Goal: Transaction & Acquisition: Obtain resource

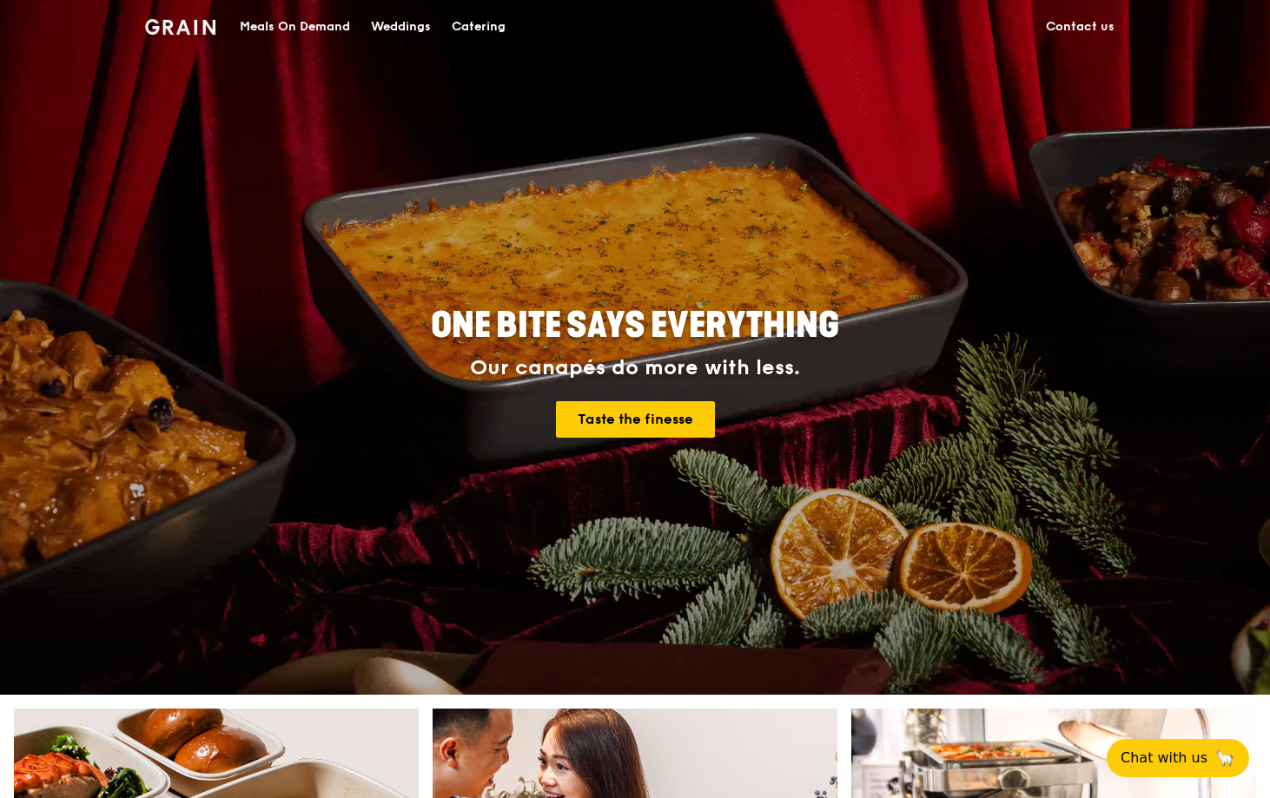
click at [464, 28] on div "Catering" at bounding box center [479, 27] width 54 height 52
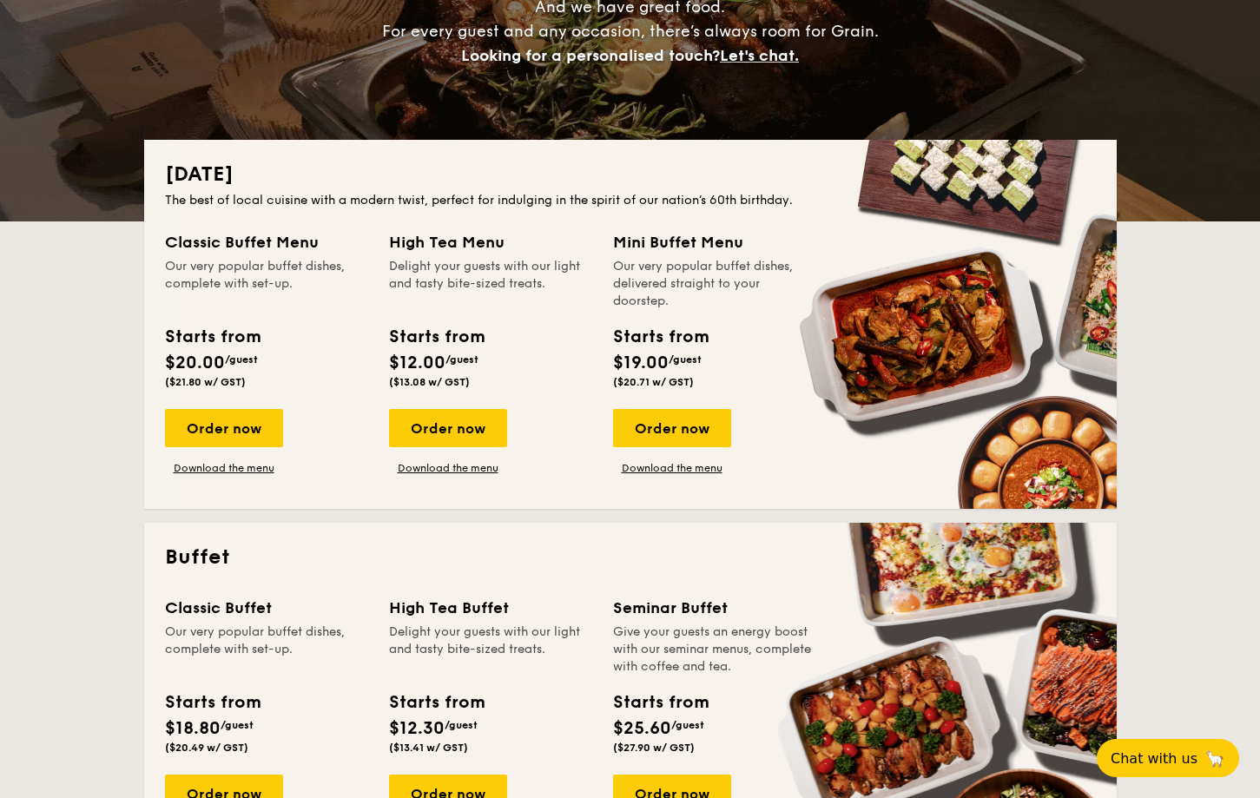
scroll to position [261, 0]
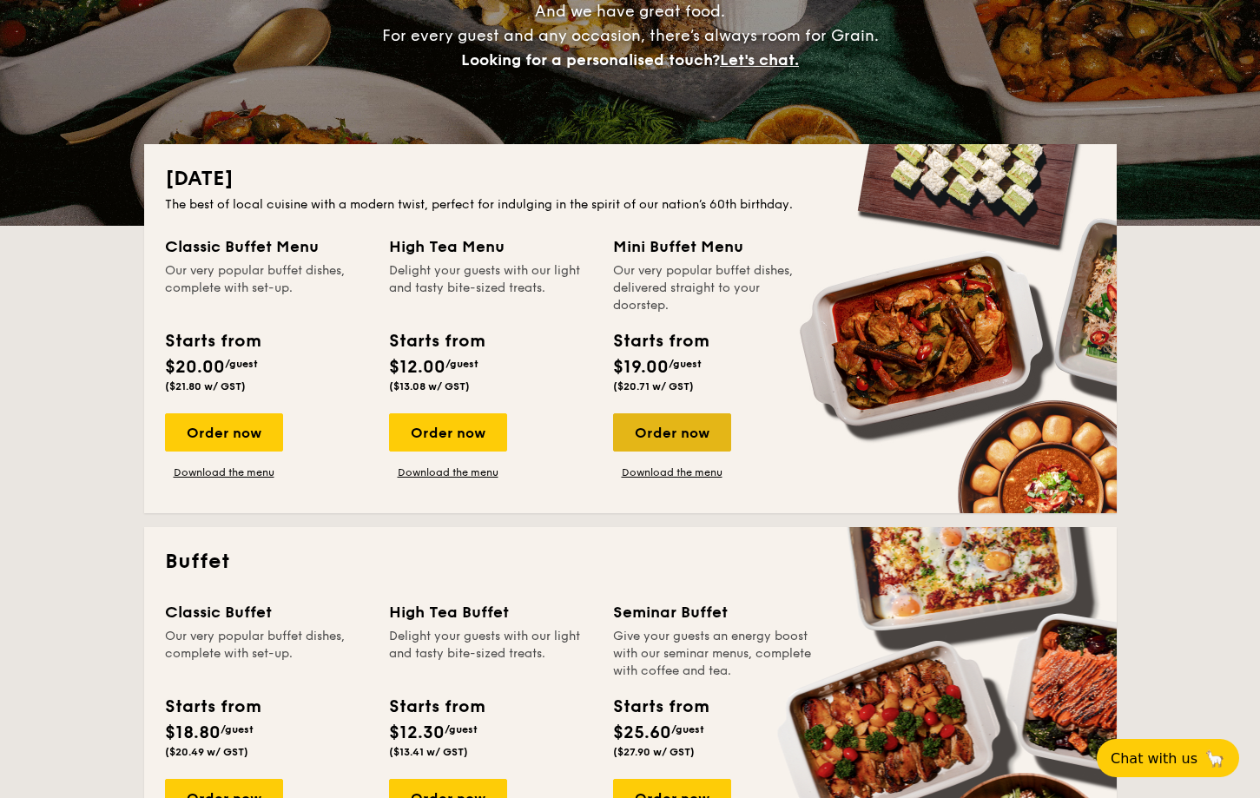
click at [644, 440] on div "Order now" at bounding box center [672, 432] width 118 height 38
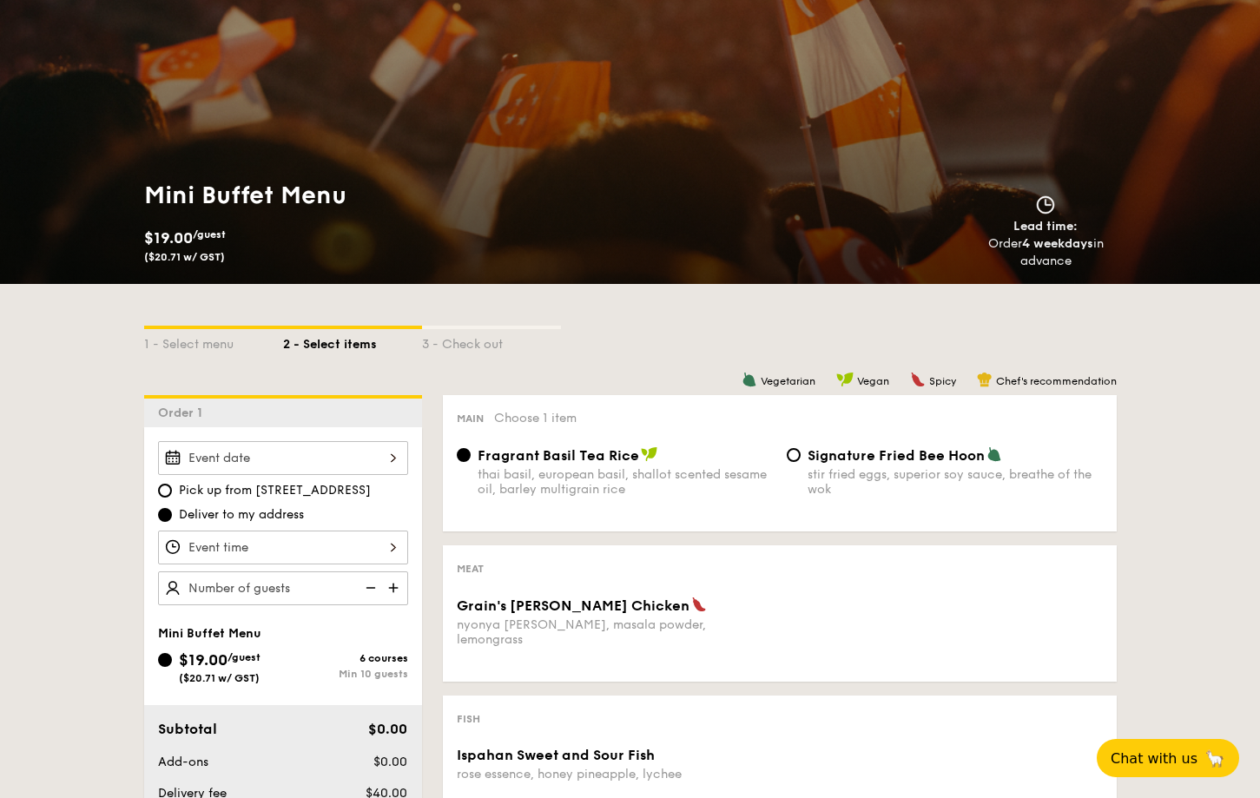
scroll to position [174, 0]
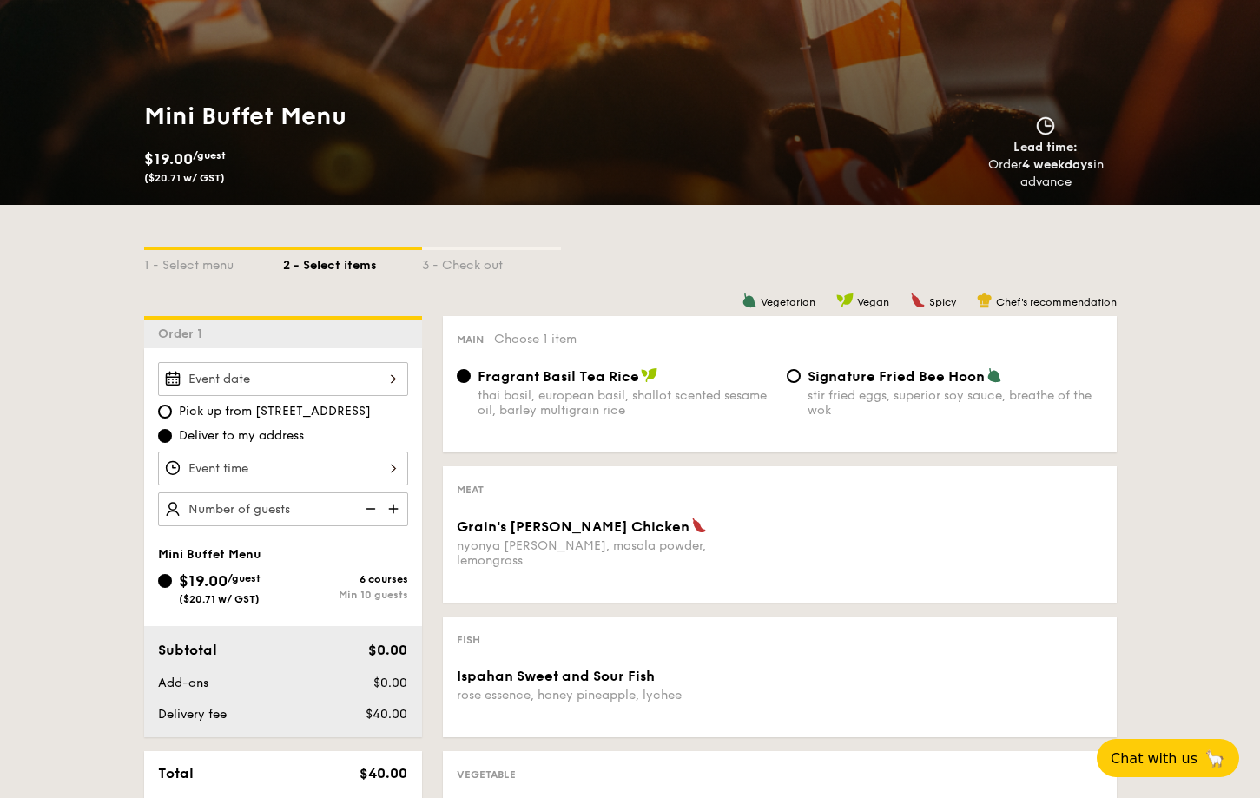
click at [401, 514] on img at bounding box center [395, 508] width 26 height 33
type input "15 guests"
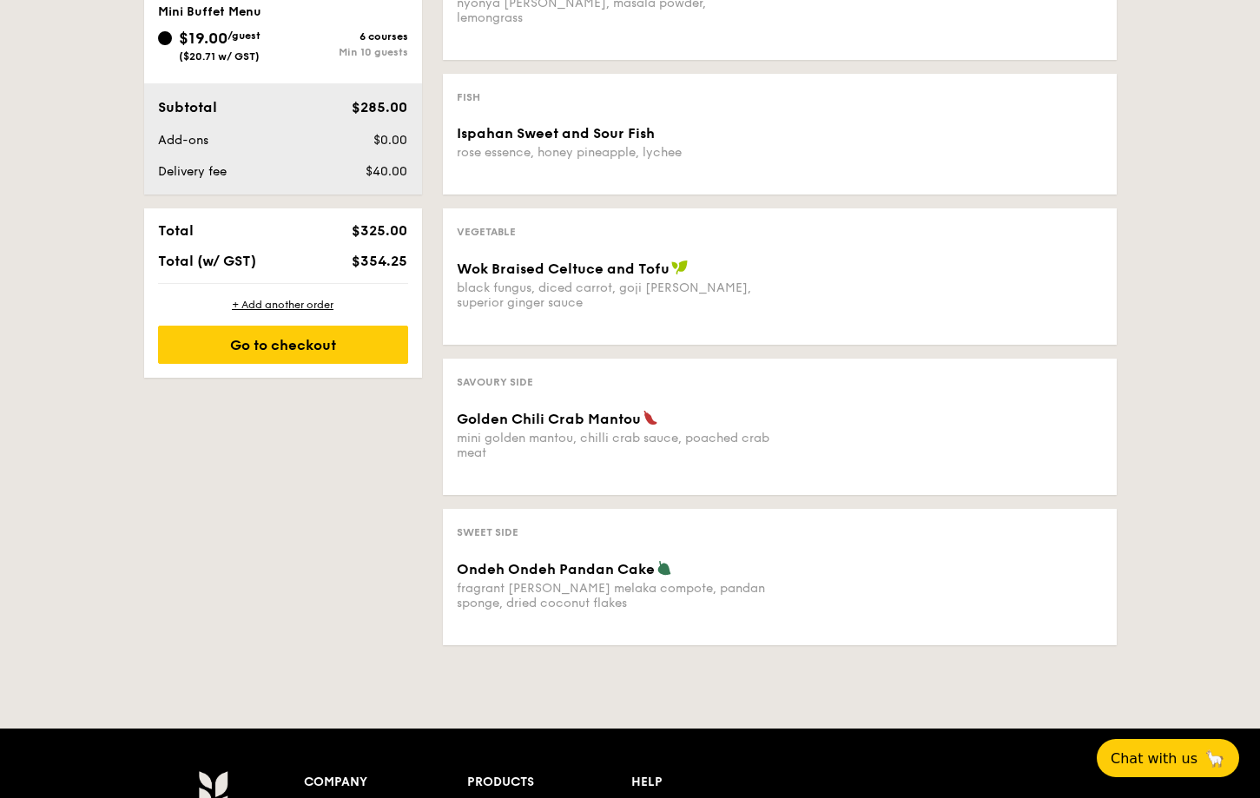
scroll to position [782, 0]
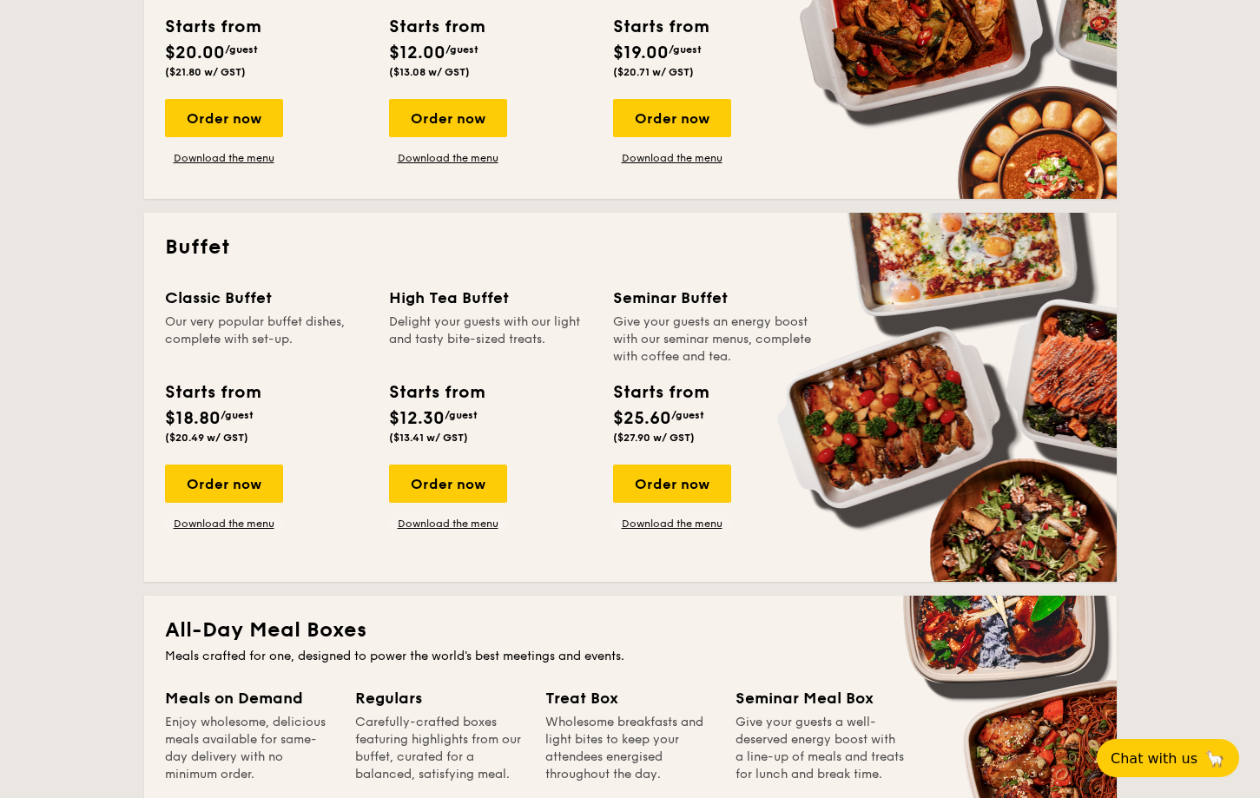
scroll to position [434, 0]
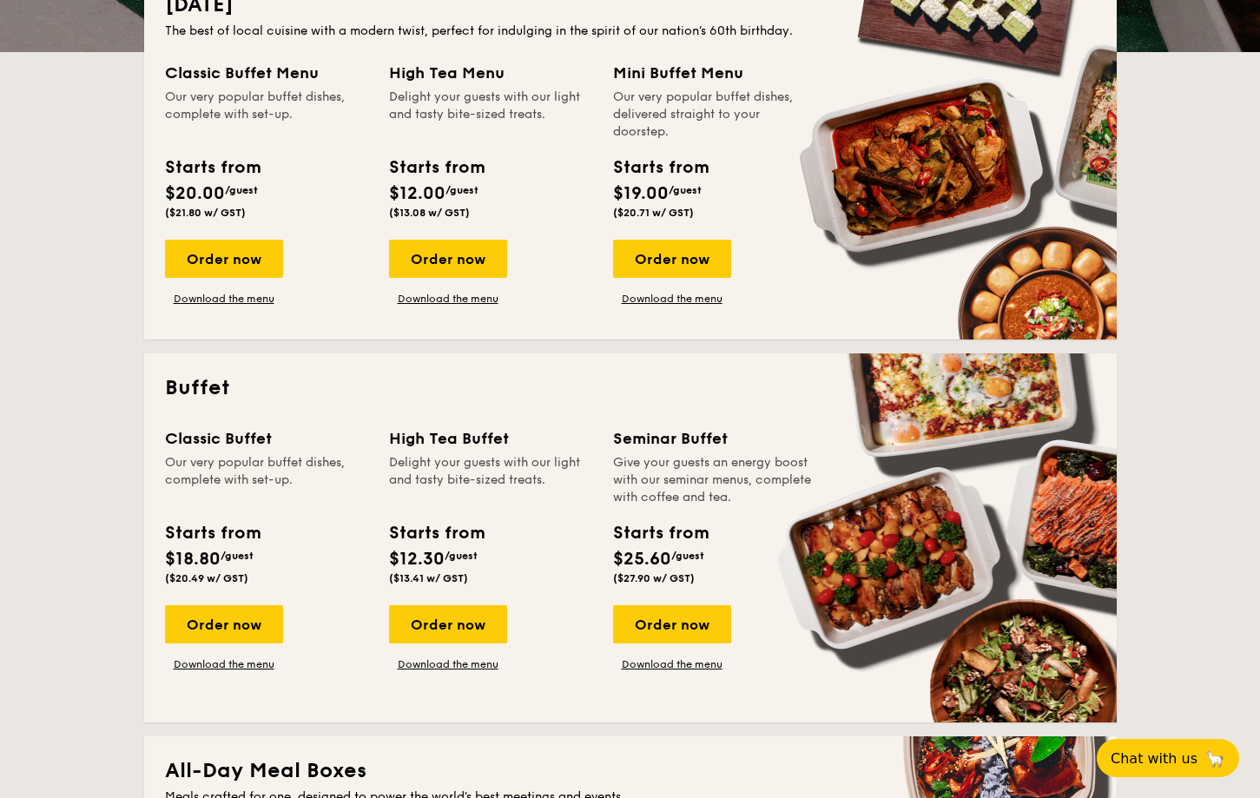
click at [196, 307] on div "Classic Buffet Menu Our very popular buffet dishes, complete with set-up. Start…" at bounding box center [630, 190] width 931 height 258
click at [199, 301] on link "Download the menu" at bounding box center [224, 299] width 118 height 14
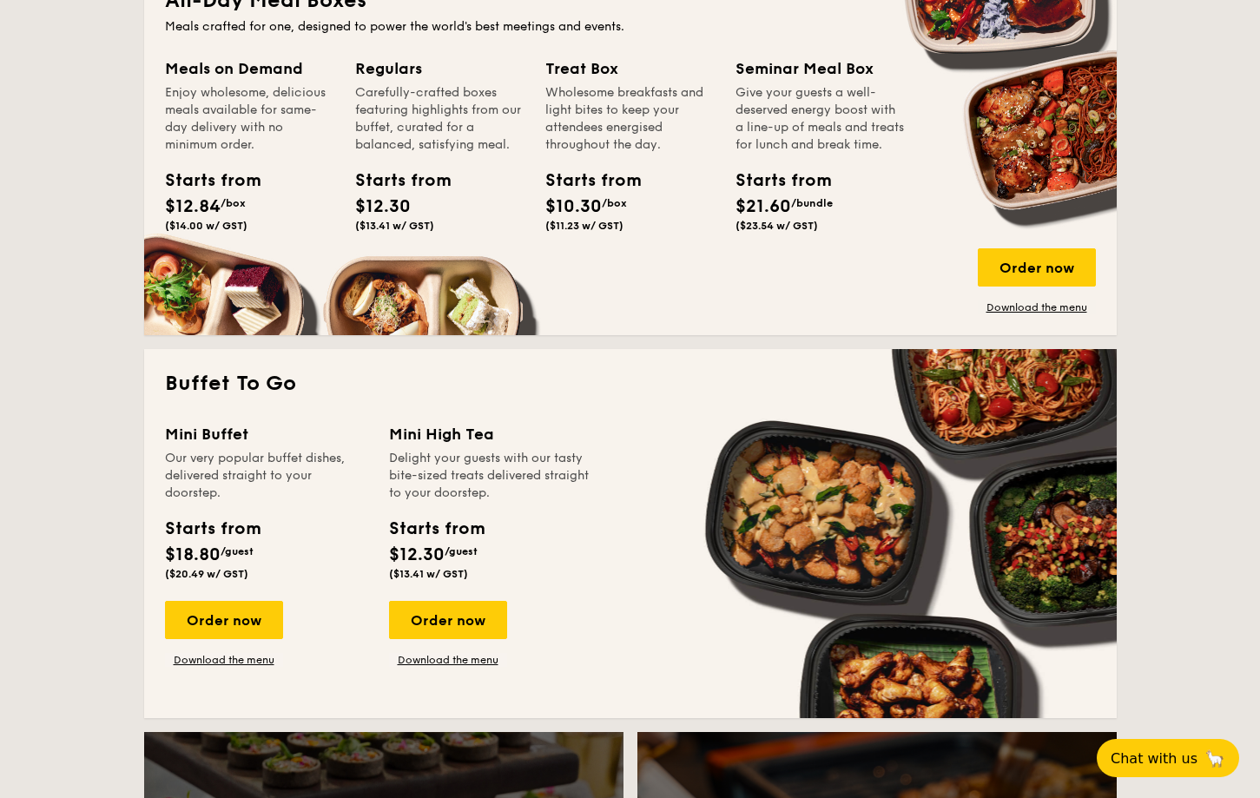
scroll to position [1390, 0]
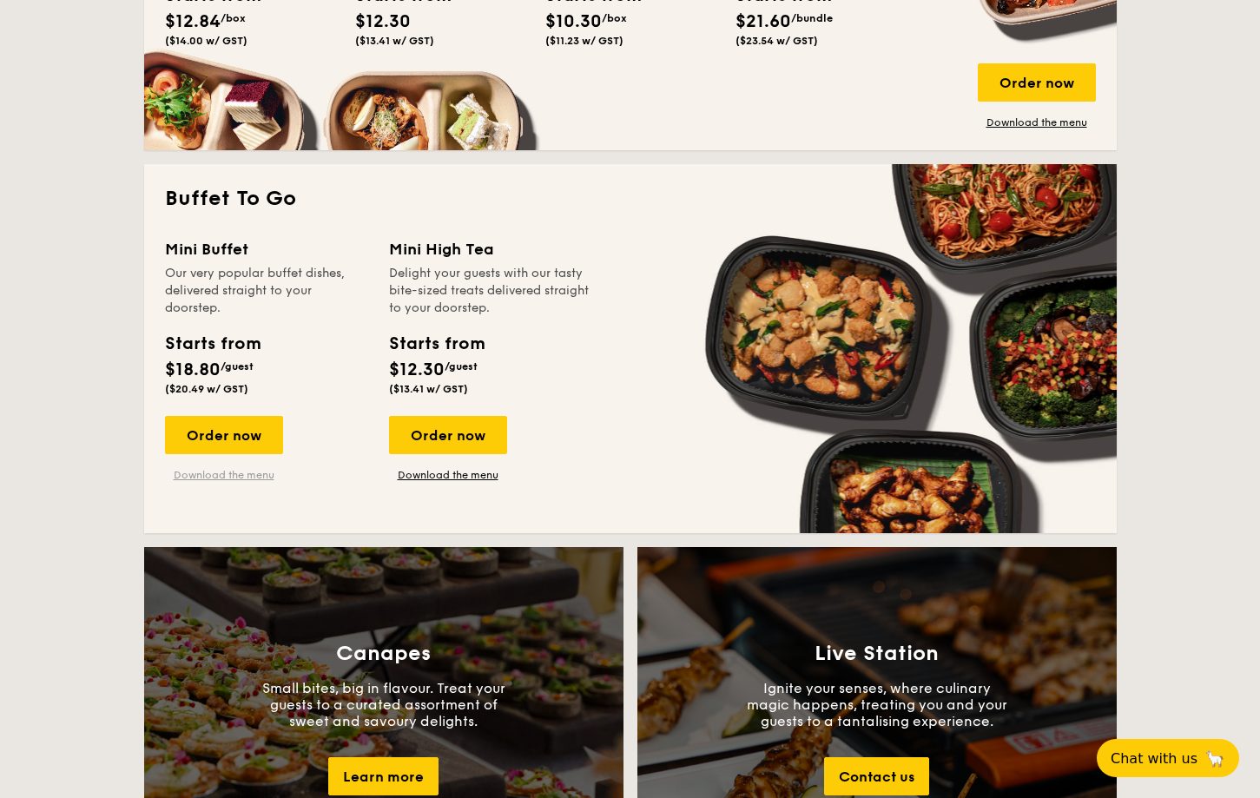
click at [220, 469] on link "Download the menu" at bounding box center [224, 475] width 118 height 14
